Goal: Transaction & Acquisition: Obtain resource

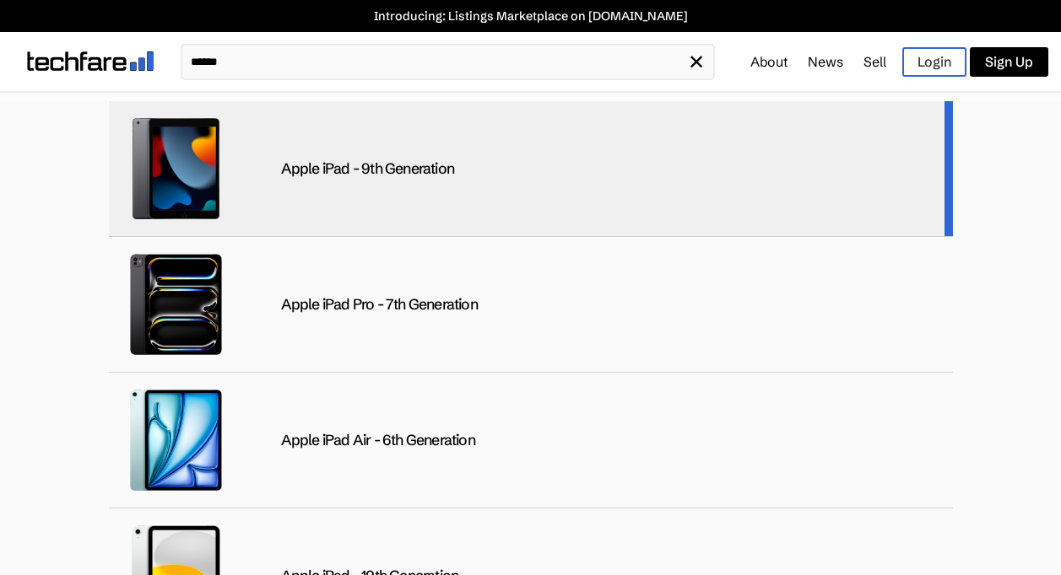
type input "******"
click at [400, 165] on div "Apple iPad - 9th Generation" at bounding box center [367, 168] width 173 height 19
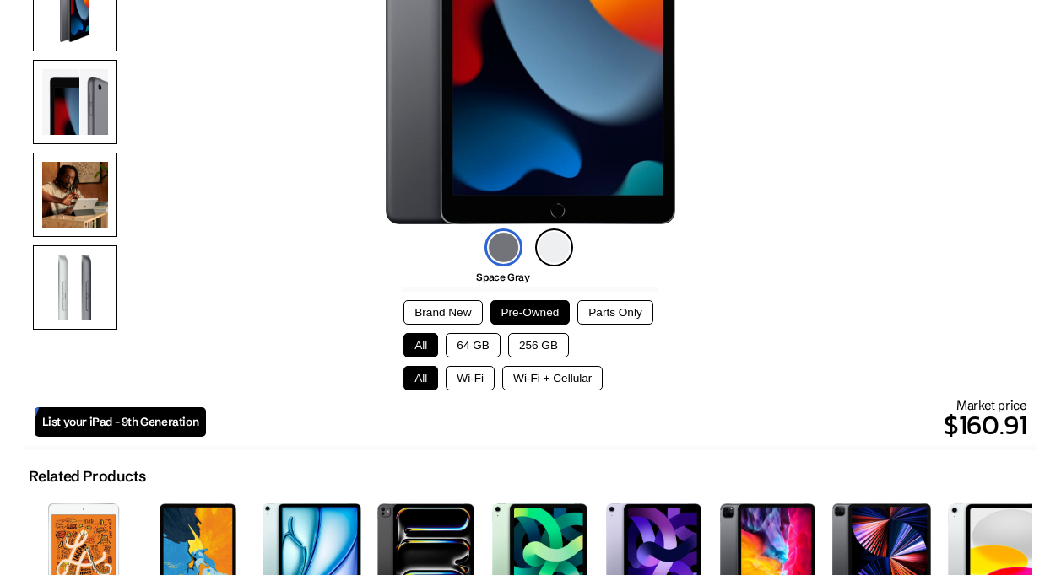
scroll to position [299, 0]
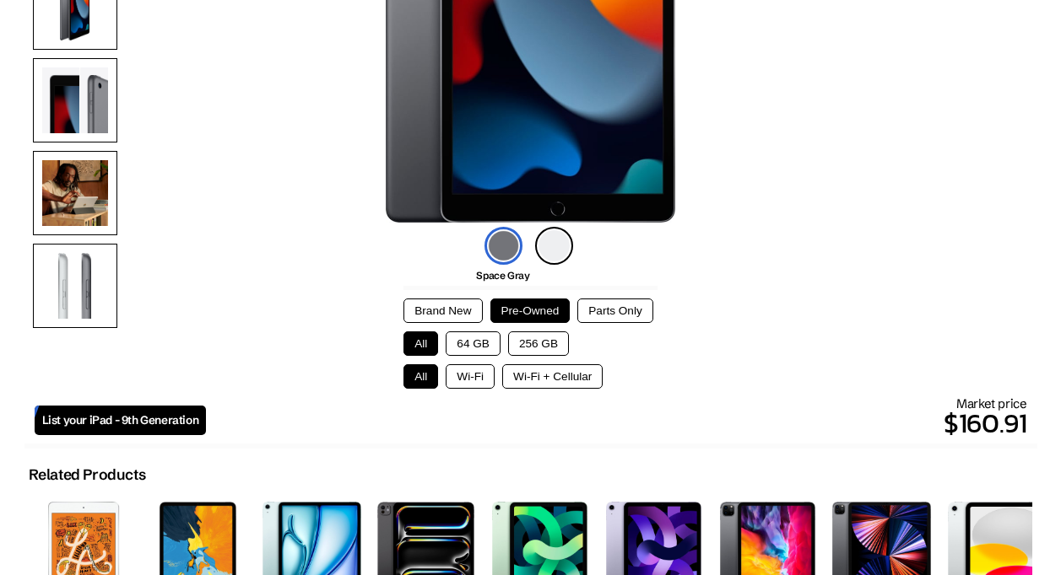
click at [478, 337] on button "64 GB" at bounding box center [472, 344] width 55 height 24
click at [531, 339] on button "256 GB" at bounding box center [538, 344] width 61 height 24
click at [474, 343] on button "64 GB" at bounding box center [472, 344] width 55 height 24
click at [544, 339] on button "256 GB" at bounding box center [538, 344] width 61 height 24
click at [472, 339] on button "64 GB" at bounding box center [472, 344] width 55 height 24
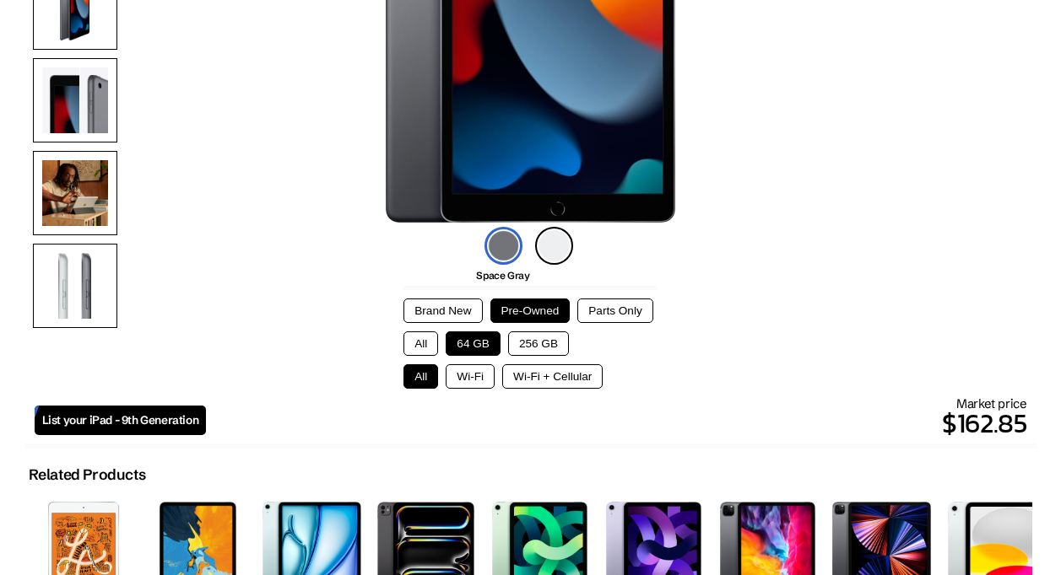
click at [540, 336] on button "256 GB" at bounding box center [538, 344] width 61 height 24
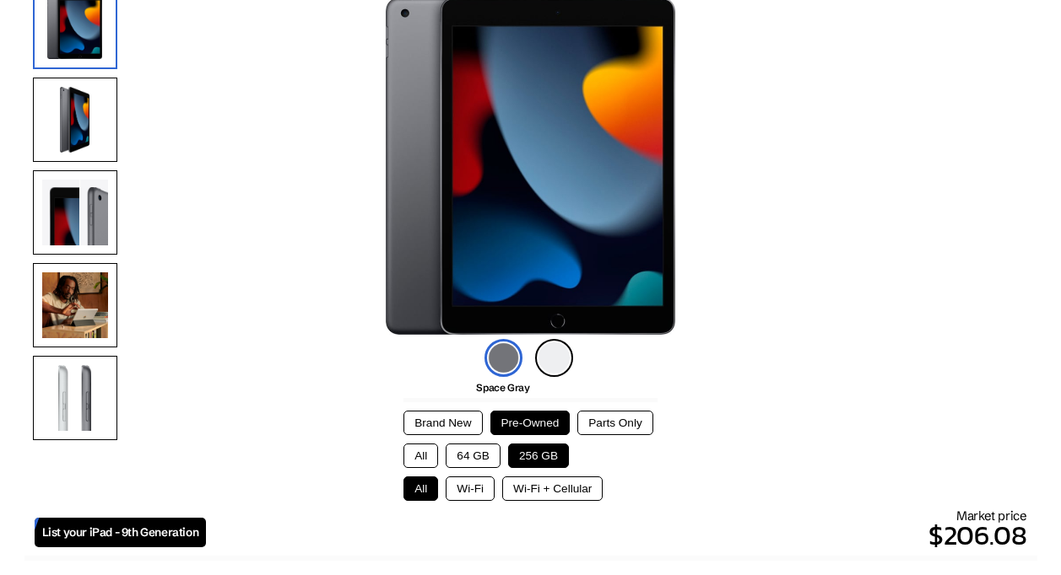
scroll to position [182, 0]
